Goal: Task Accomplishment & Management: Manage account settings

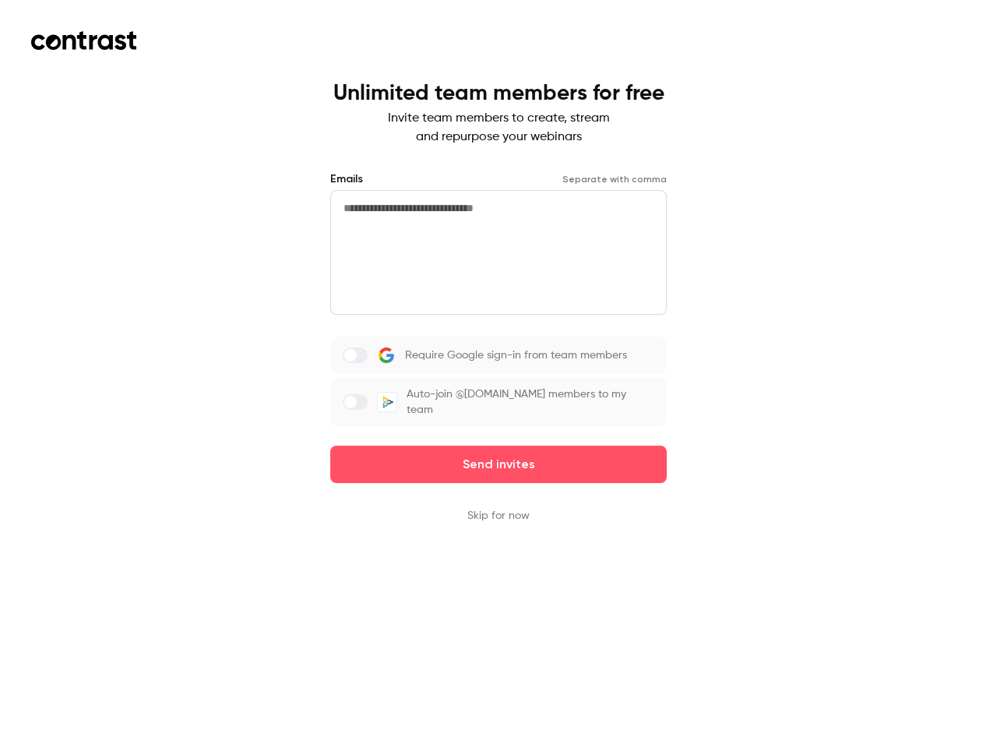
click at [499, 374] on div "Require Google sign-in from team members Auto-join @[DOMAIN_NAME] members to my…" at bounding box center [498, 382] width 337 height 90
click at [499, 453] on button "Send invites" at bounding box center [498, 464] width 337 height 37
